Goal: Information Seeking & Learning: Learn about a topic

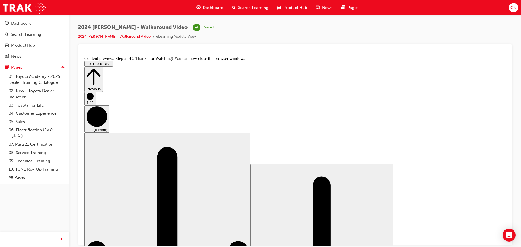
click at [101, 67] on icon "Step controls" at bounding box center [94, 76] width 14 height 19
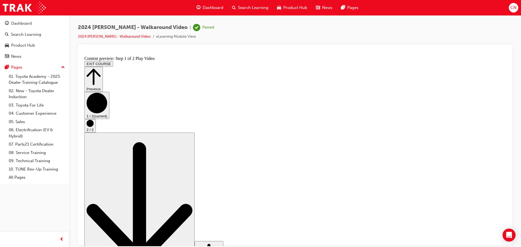
click at [101, 67] on icon "Step controls" at bounding box center [94, 76] width 14 height 19
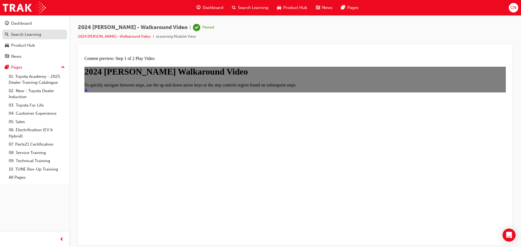
click at [20, 34] on div "Search Learning" at bounding box center [26, 34] width 30 height 6
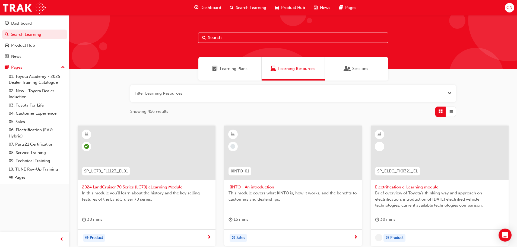
click at [295, 69] on span "Learning Resources" at bounding box center [296, 69] width 37 height 6
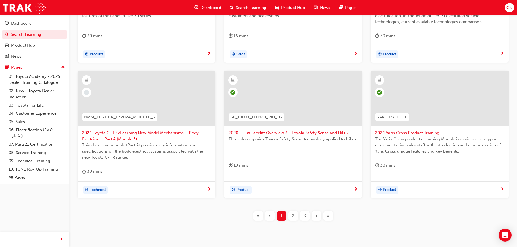
scroll to position [174, 0]
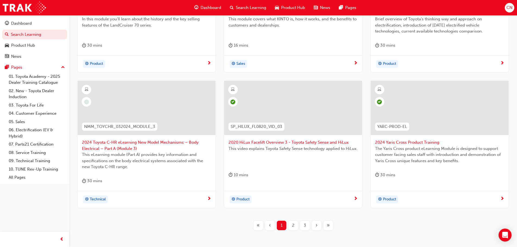
click at [136, 141] on span "2024 Toyota C-HR eLearning New Model Mechanisms – Body Electrical – Part A (Mod…" at bounding box center [146, 146] width 129 height 12
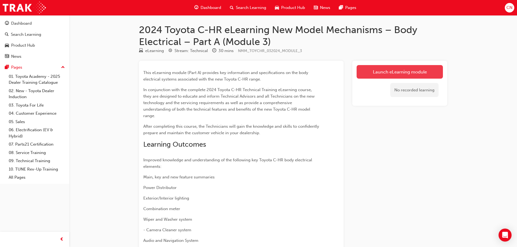
click at [401, 70] on link "Launch eLearning module" at bounding box center [400, 72] width 86 height 14
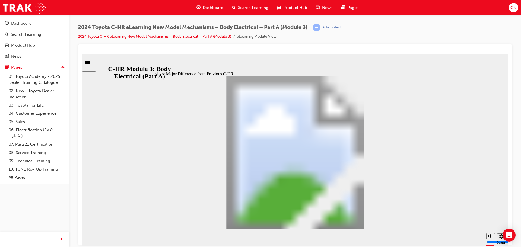
scroll to position [446, 0]
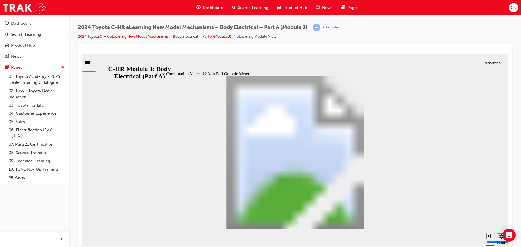
type input "3"
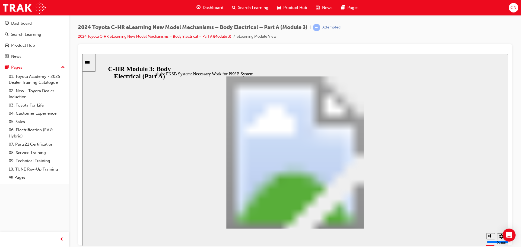
scroll to position [131, 0]
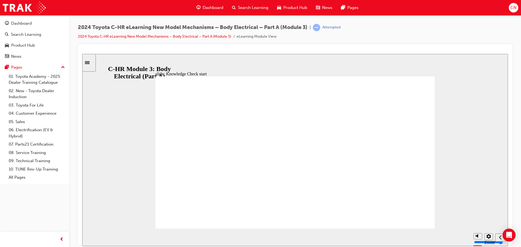
radio input "true"
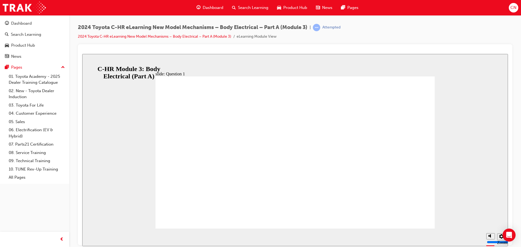
radio input "true"
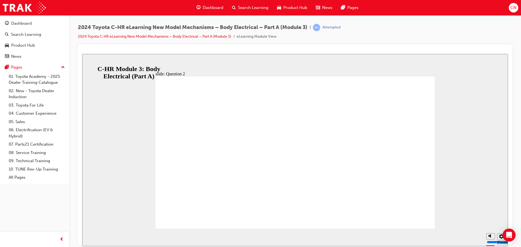
radio input "true"
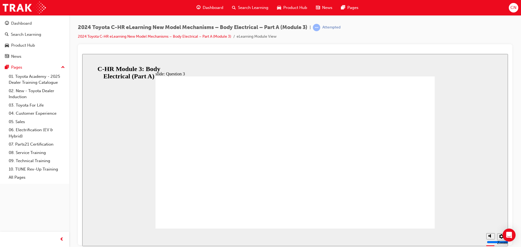
radio input "true"
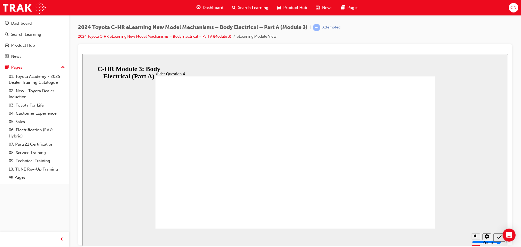
radio input "true"
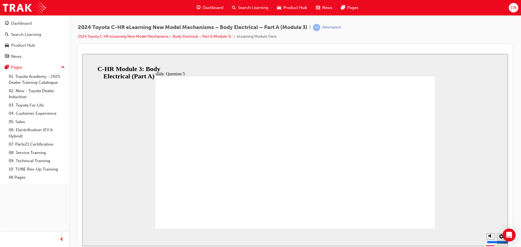
radio input "true"
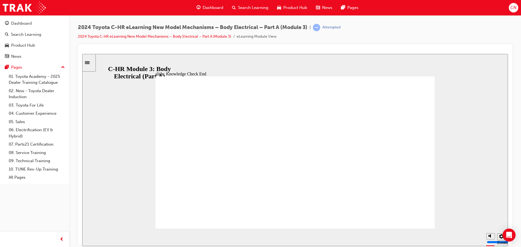
click at [92, 63] on icon "Sidebar Toggle" at bounding box center [89, 62] width 8 height 3
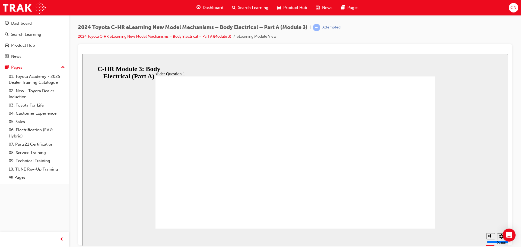
radio input "false"
radio input "true"
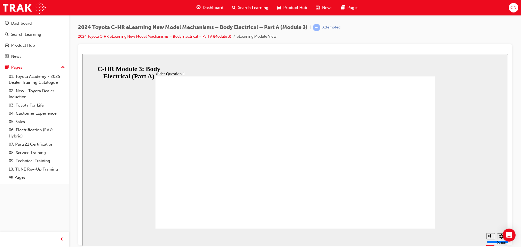
radio input "true"
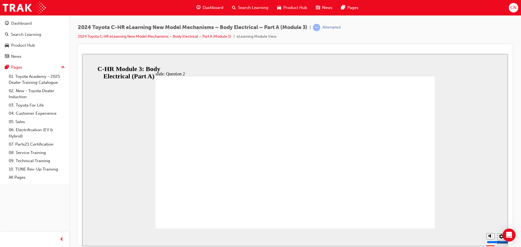
radio input "true"
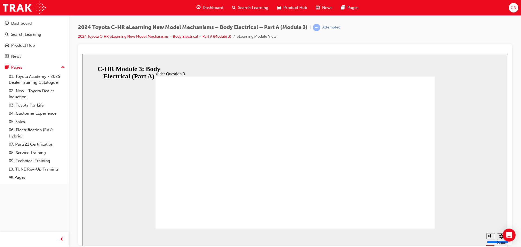
radio input "true"
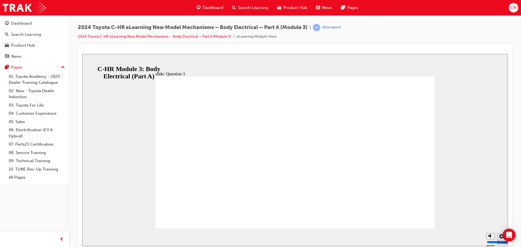
radio input "true"
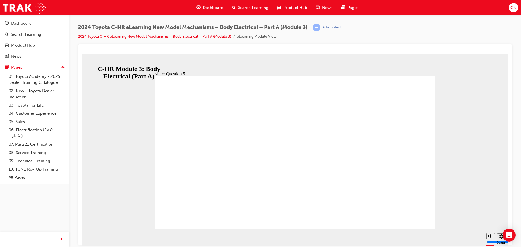
radio input "true"
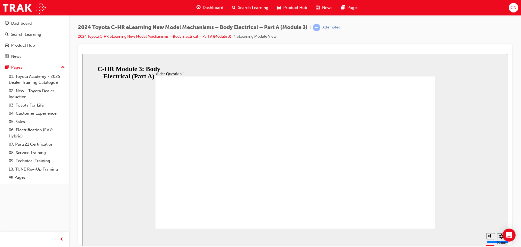
radio input "true"
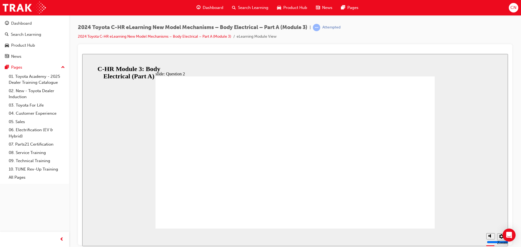
radio input "true"
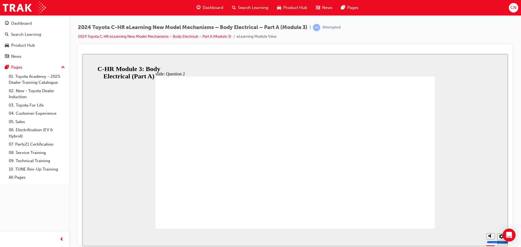
radio input "false"
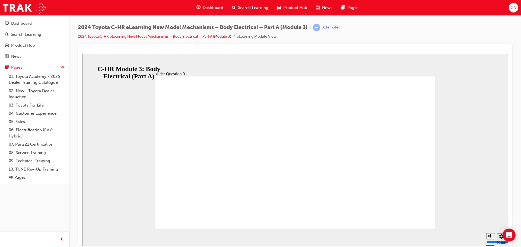
radio input "true"
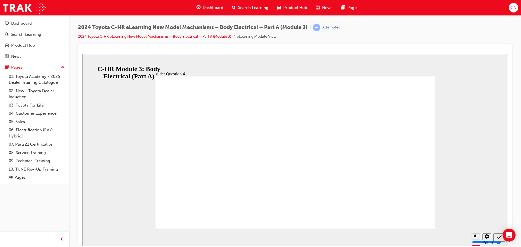
radio input "true"
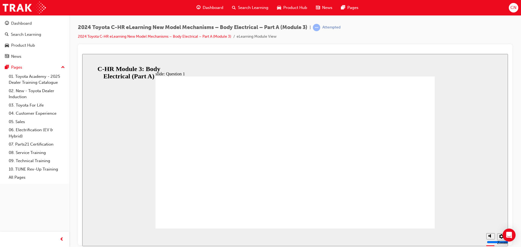
radio input "true"
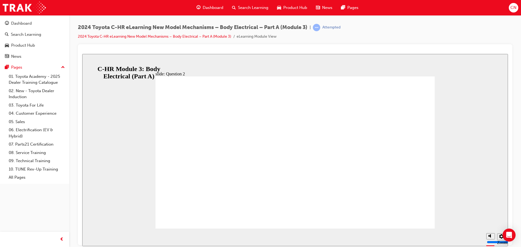
radio input "true"
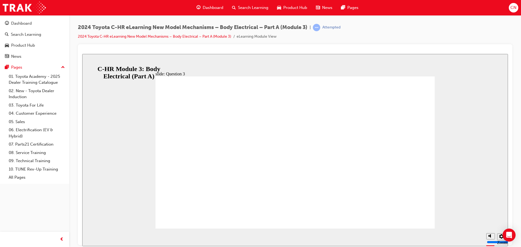
radio input "false"
radio input "true"
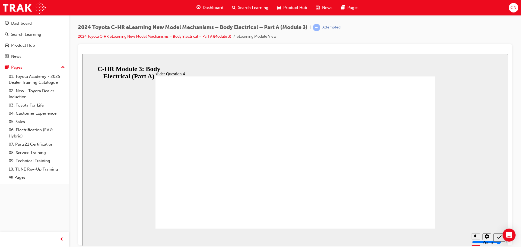
radio input "true"
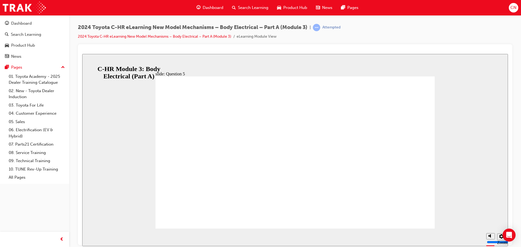
radio input "true"
